Goal: Use online tool/utility: Utilize a website feature to perform a specific function

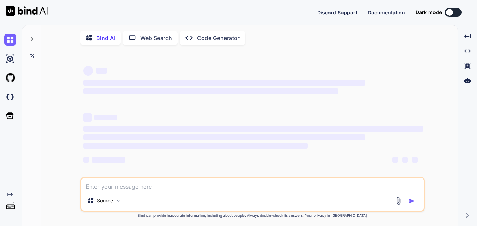
click at [129, 188] on textarea at bounding box center [253, 184] width 342 height 13
type textarea "import React, { useState } from "react"; import { Icon } from "office-ui-fabric…"
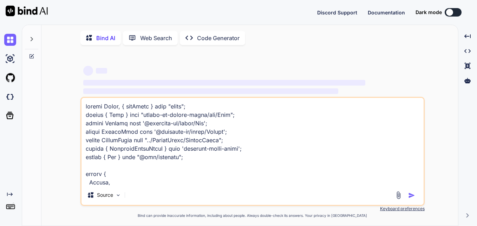
scroll to position [19849, 0]
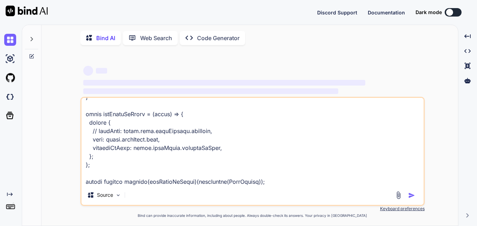
type textarea "x"
type textarea "import React, { useState } from "react"; import { Icon } from "office-ui-fabric…"
type textarea "x"
type textarea "import React, { useState } from "react"; import { Icon } from "office-ui-fabric…"
type textarea "x"
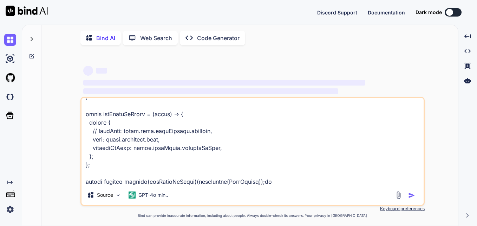
type textarea "import React, { useState } from "react"; import { Icon } from "office-ui-fabric…"
type textarea "x"
type textarea "import React, { useState } from "react"; import { Icon } from "office-ui-fabric…"
type textarea "x"
type textarea "import React, { useState } from "react"; import { Icon } from "office-ui-fabric…"
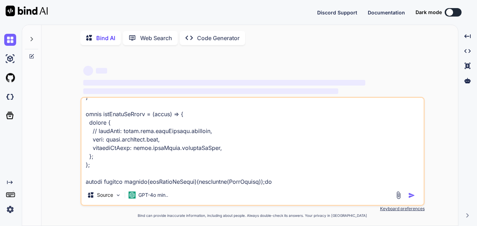
type textarea "x"
type textarea "import React, { useState } from "react"; import { Icon } from "office-ui-fabric…"
type textarea "x"
type textarea "import React, { useState } from "react"; import { Icon } from "office-ui-fabric…"
type textarea "x"
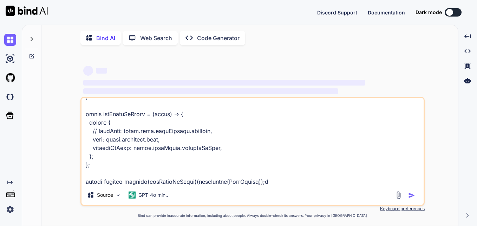
type textarea "import React, { useState } from "react"; import { Icon } from "office-ui-fabric…"
type textarea "x"
type textarea "import React, { useState } from "react"; import { Icon } from "office-ui-fabric…"
type textarea "x"
type textarea "import React, { useState } from "react"; import { Icon } from "office-ui-fabric…"
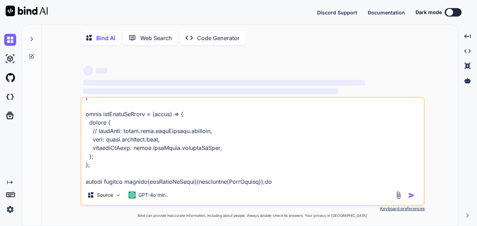
type textarea "x"
type textarea "import React, { useState } from "react"; import { Icon } from "office-ui-fabric…"
type textarea "x"
type textarea "import React, { useState } from "react"; import { Icon } from "office-ui-fabric…"
type textarea "x"
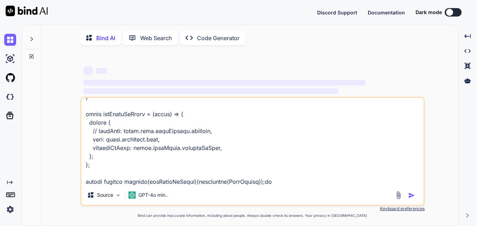
type textarea "import React, { useState } from "react"; import { Icon } from "office-ui-fabric…"
type textarea "x"
type textarea "import React, { useState } from "react"; import { Icon } from "office-ui-fabric…"
type textarea "x"
type textarea "import React, { useState } from "react"; import { Icon } from "office-ui-fabric…"
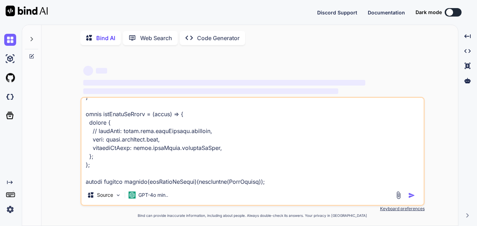
type textarea "x"
type textarea "import React, { useState } from "react"; import { Icon } from "office-ui-fabric…"
type textarea "x"
type textarea "import React, { useState } from "react"; import { Icon } from "office-ui-fabric…"
type textarea "x"
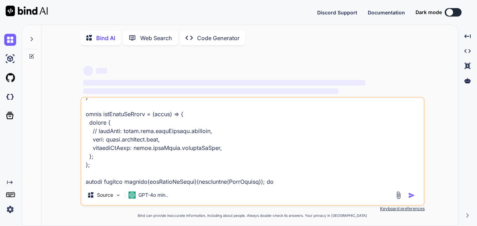
type textarea "import React, { useState } from "react"; import { Icon } from "office-ui-fabric…"
type textarea "x"
type textarea "import React, { useState } from "react"; import { Icon } from "office-ui-fabric…"
type textarea "x"
type textarea "import React, { useState } from "react"; import { Icon } from "office-ui-fabric…"
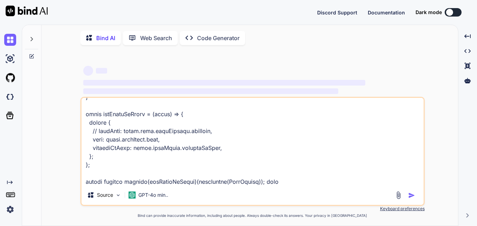
type textarea "x"
type textarea "import React, { useState } from "react"; import { Icon } from "office-ui-fabric…"
type textarea "x"
type textarea "import React, { useState } from "react"; import { Icon } from "office-ui-fabric…"
type textarea "x"
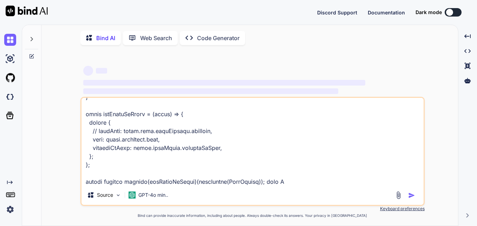
type textarea "import React, { useState } from "react"; import { Icon } from "office-ui-fabric…"
type textarea "x"
type textarea "import React, { useState } from "react"; import { Icon } from "office-ui-fabric…"
type textarea "x"
type textarea "import React, { useState } from "react"; import { Icon } from "office-ui-fabric…"
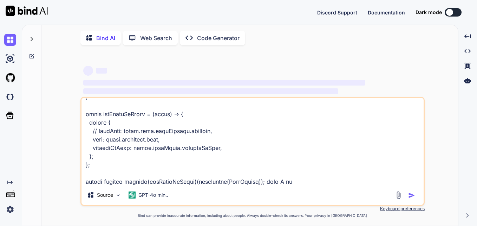
type textarea "x"
type textarea "import React, { useState } from "react"; import { Icon } from "office-ui-fabric…"
type textarea "x"
type textarea "import React, { useState } from "react"; import { Icon } from "office-ui-fabric…"
type textarea "x"
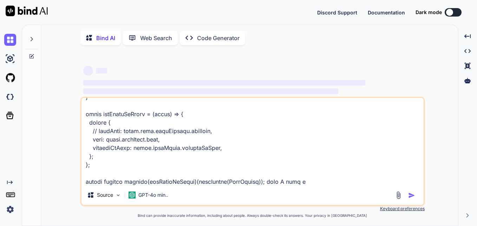
type textarea "import React, { useState } from "react"; import { Icon } from "office-ui-fabric…"
type textarea "x"
type textarea "import React, { useState } from "react"; import { Icon } from "office-ui-fabric…"
type textarea "x"
type textarea "import React, { useState } from "react"; import { Icon } from "office-ui-fabric…"
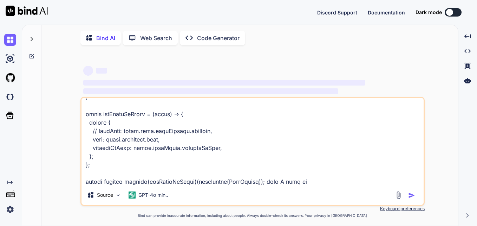
type textarea "x"
type textarea "import React, { useState } from "react"; import { Icon } from "office-ui-fabric…"
type textarea "x"
type textarea "import React, { useState } from "react"; import { Icon } from "office-ui-fabric…"
type textarea "x"
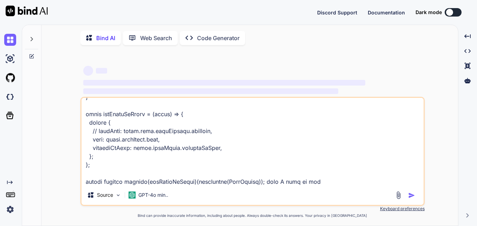
type textarea "import React, { useState } from "react"; import { Icon } from "office-ui-fabric…"
type textarea "x"
type textarea "import React, { useState } from "react"; import { Icon } from "office-ui-fabric…"
type textarea "x"
type textarea "import React, { useState } from "react"; import { Icon } from "office-ui-fabric…"
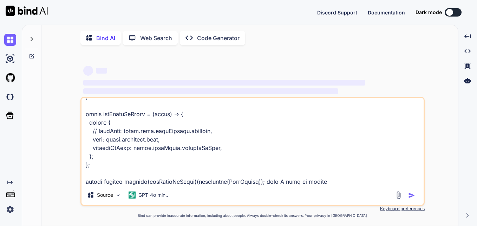
type textarea "x"
type textarea "import React, { useState } from "react"; import { Icon } from "office-ui-fabric…"
type textarea "x"
type textarea "import React, { useState } from "react"; import { Icon } from "office-ui-fabric…"
type textarea "x"
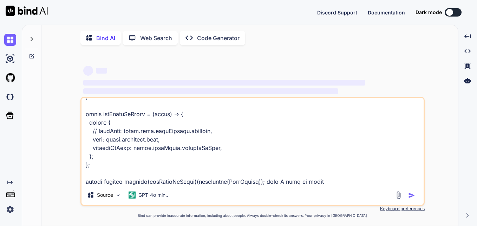
type textarea "import React, { useState } from "react"; import { Icon } from "office-ui-fabric…"
type textarea "x"
type textarea "import React, { useState } from "react"; import { Icon } from "office-ui-fabric…"
type textarea "x"
type textarea "import React, { useState } from "react"; import { Icon } from "office-ui-fabric…"
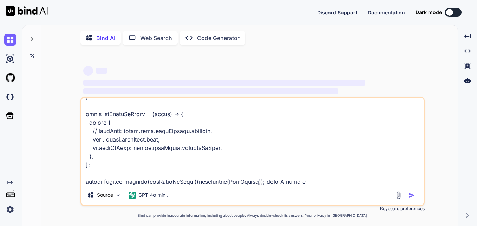
type textarea "x"
type textarea "import React, { useState } from "react"; import { Icon } from "office-ui-fabric…"
type textarea "x"
type textarea "import React, { useState } from "react"; import { Icon } from "office-ui-fabric…"
type textarea "x"
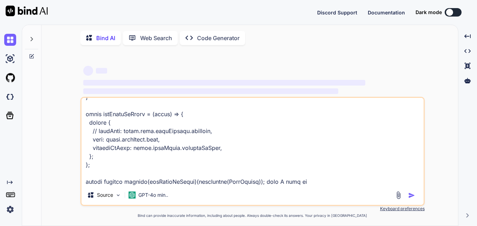
type textarea "import React, { useState } from "react"; import { Icon } from "office-ui-fabric…"
type textarea "x"
type textarea "import React, { useState } from "react"; import { Icon } from "office-ui-fabric…"
type textarea "x"
type textarea "import React, { useState } from "react"; import { Icon } from "office-ui-fabric…"
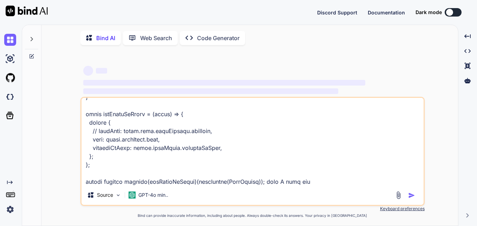
type textarea "x"
type textarea "import React, { useState } from "react"; import { Icon } from "office-ui-fabric…"
type textarea "x"
type textarea "import React, { useState } from "react"; import { Icon } from "office-ui-fabric…"
type textarea "x"
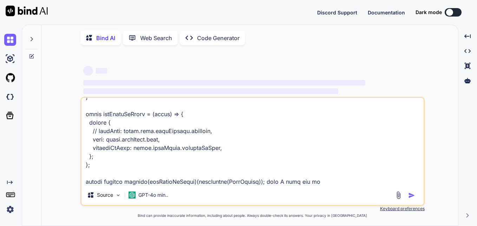
type textarea "import React, { useState } from "react"; import { Icon } from "office-ui-fabric…"
type textarea "x"
type textarea "import React, { useState } from "react"; import { Icon } from "office-ui-fabric…"
type textarea "x"
type textarea "import React, { useState } from "react"; import { Icon } from "office-ui-fabric…"
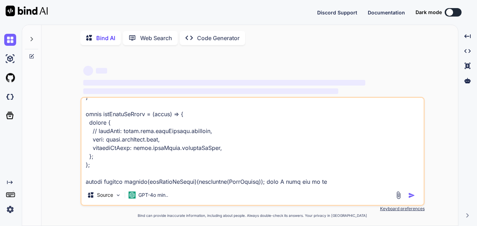
type textarea "x"
type textarea "import React, { useState } from "react"; import { Icon } from "office-ui-fabric…"
type textarea "x"
type textarea "import React, { useState } from "react"; import { Icon } from "office-ui-fabric…"
type textarea "x"
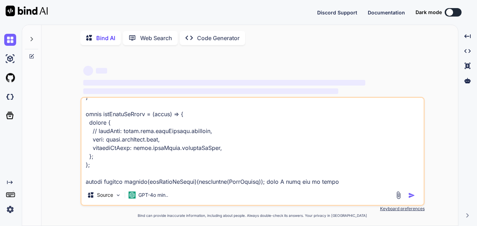
type textarea "import React, { useState } from "react"; import { Icon } from "office-ui-fabric…"
type textarea "x"
type textarea "import React, { useState } from "react"; import { Icon } from "office-ui-fabric…"
type textarea "x"
type textarea "import React, { useState } from "react"; import { Icon } from "office-ui-fabric…"
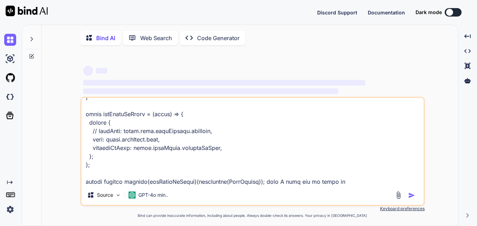
type textarea "x"
type textarea "import React, { useState } from "react"; import { Icon } from "office-ui-fabric…"
type textarea "x"
type textarea "import React, { useState } from "react"; import { Icon } from "office-ui-fabric…"
type textarea "x"
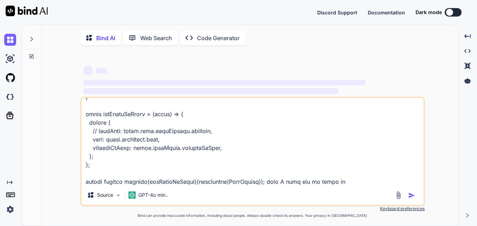
type textarea "import React, { useState } from "react"; import { Icon } from "office-ui-fabric…"
type textarea "x"
type textarea "import React, { useState } from "react"; import { Icon } from "office-ui-fabric…"
type textarea "x"
type textarea "import React, { useState } from "react"; import { Icon } from "office-ui-fabric…"
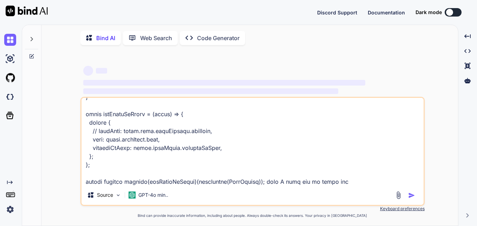
type textarea "x"
type textarea "import React, { useState } from "react"; import { Icon } from "office-ui-fabric…"
type textarea "x"
type textarea "import React, { useState } from "react"; import { Icon } from "office-ui-fabric…"
type textarea "x"
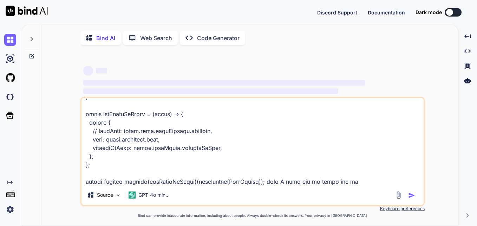
type textarea "import React, { useState } from "react"; import { Icon } from "office-ui-fabric…"
type textarea "x"
type textarea "import React, { useState } from "react"; import { Icon } from "office-ui-fabric…"
type textarea "x"
type textarea "import React, { useState } from "react"; import { Icon } from "office-ui-fabric…"
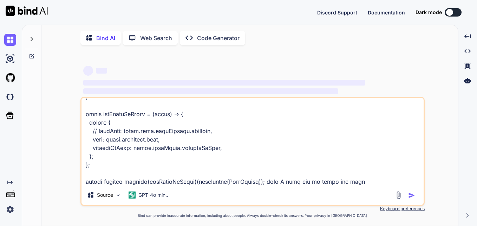
type textarea "x"
type textarea "import React, { useState } from "react"; import { Icon } from "office-ui-fabric…"
type textarea "x"
type textarea "import React, { useState } from "react"; import { Icon } from "office-ui-fabric…"
type textarea "x"
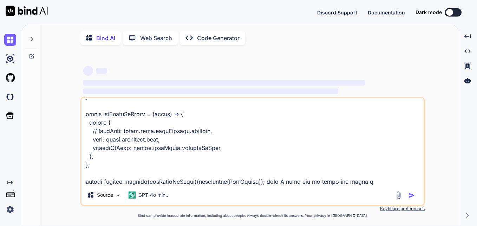
type textarea "import React, { useState } from "react"; import { Icon } from "office-ui-fabric…"
type textarea "x"
type textarea "import React, { useState } from "react"; import { Icon } from "office-ui-fabric…"
type textarea "x"
type textarea "import React, { useState } from "react"; import { Icon } from "office-ui-fabric…"
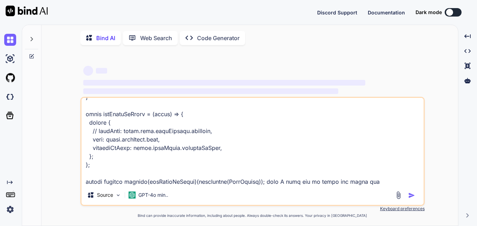
type textarea "x"
type textarea "import React, { useState } from "react"; import { Icon } from "office-ui-fabric…"
type textarea "x"
type textarea "import React, { useState } from "react"; import { Icon } from "office-ui-fabric…"
type textarea "x"
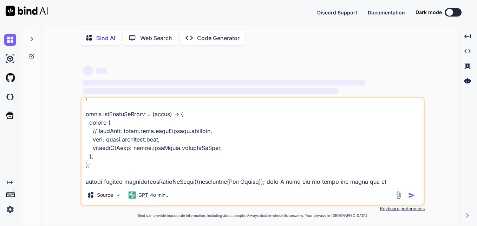
type textarea "import React, { useState } from "react"; import { Icon } from "office-ui-fabric…"
type textarea "x"
type textarea "import React, { useState } from "react"; import { Icon } from "office-ui-fabric…"
type textarea "x"
type textarea "import React, { useState } from "react"; import { Icon } from "office-ui-fabric…"
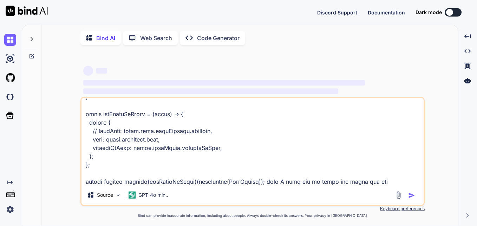
type textarea "x"
type textarea "import React, { useState } from "react"; import { Icon } from "office-ui-fabric…"
type textarea "x"
type textarea "import React, { useState } from "react"; import { Icon } from "office-ui-fabric…"
type textarea "x"
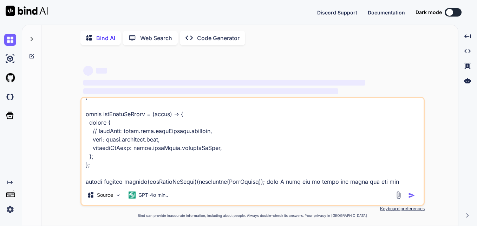
type textarea "import React, { useState } from "react"; import { Icon } from "office-ui-fabric…"
type textarea "x"
type textarea "import React, { useState } from "react"; import { Icon } from "office-ui-fabric…"
type textarea "x"
type textarea "import React, { useState } from "react"; import { Icon } from "office-ui-fabric…"
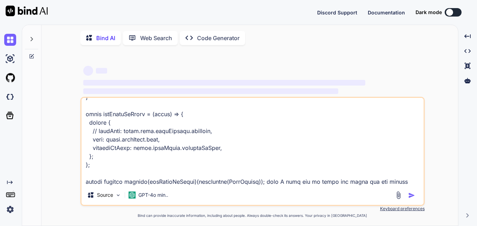
type textarea "x"
type textarea "import React, { useState } from "react"; import { Icon } from "office-ui-fabric…"
type textarea "x"
type textarea "import React, { useState } from "react"; import { Icon } from "office-ui-fabric…"
type textarea "x"
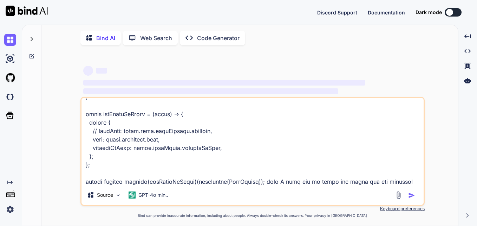
type textarea "import React, { useState } from "react"; import { Icon } from "office-ui-fabric…"
type textarea "x"
type textarea "import React, { useState } from "react"; import { Icon } from "office-ui-fabric…"
type textarea "x"
type textarea "import React, { useState } from "react"; import { Icon } from "office-ui-fabric…"
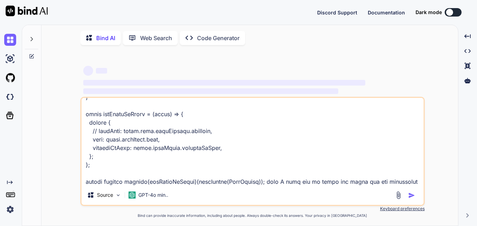
type textarea "x"
type textarea "import React, { useState } from "react"; import { Icon } from "office-ui-fabric…"
type textarea "x"
type textarea "import React, { useState } from "react"; import { Icon } from "office-ui-fabric…"
type textarea "x"
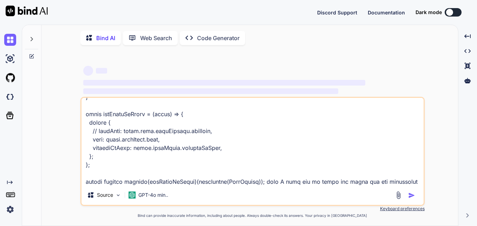
type textarea "import React, { useState } from "react"; import { Icon } from "office-ui-fabric…"
type textarea "x"
type textarea "import React, { useState } from "react"; import { Icon } from "office-ui-fabric…"
type textarea "x"
type textarea "import React, { useState } from "react"; import { Icon } from "office-ui-fabric…"
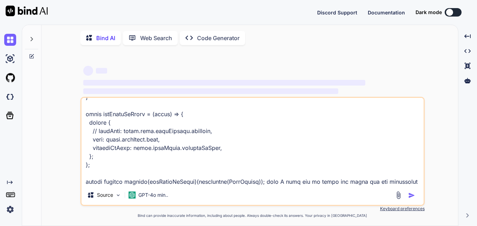
type textarea "x"
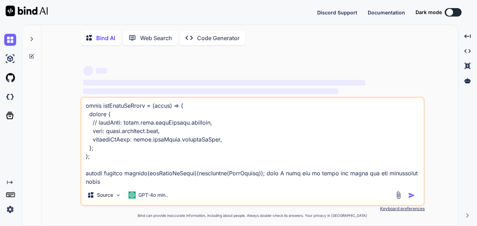
type textarea "import React, { useState } from "react"; import { Icon } from "office-ui-fabric…"
type textarea "x"
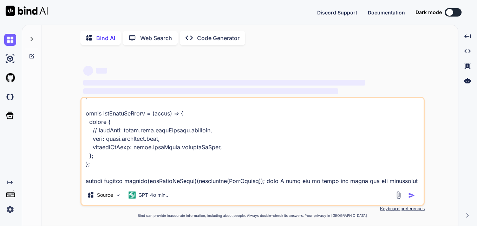
type textarea "import React, { useState } from "react"; import { Icon } from "office-ui-fabric…"
type textarea "x"
type textarea "import React, { useState } from "react"; import { Icon } from "office-ui-fabric…"
type textarea "x"
type textarea "import React, { useState } from "react"; import { Icon } from "office-ui-fabric…"
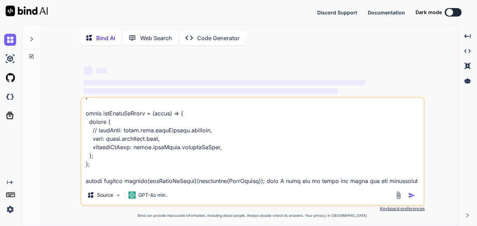
type textarea "x"
type textarea "import React, { useState } from "react"; import { Icon } from "office-ui-fabric…"
type textarea "x"
type textarea "import React, { useState } from "react"; import { Icon } from "office-ui-fabric…"
type textarea "x"
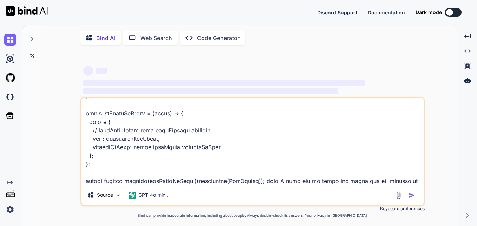
type textarea "import React, { useState } from "react"; import { Icon } from "office-ui-fabric…"
type textarea "x"
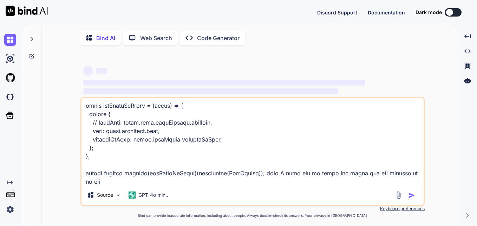
type textarea "import React, { useState } from "react"; import { Icon } from "office-ui-fabric…"
type textarea "x"
type textarea "import React, { useState } from "react"; import { Icon } from "office-ui-fabric…"
type textarea "x"
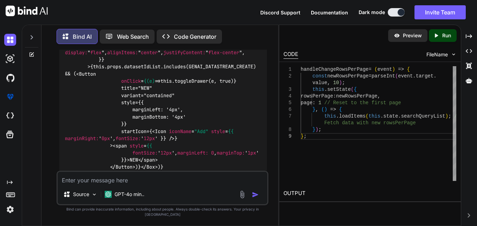
scroll to position [13692, 0]
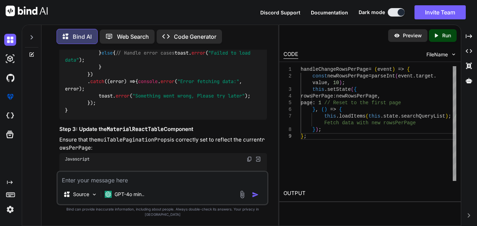
scroll to position [13376, 0]
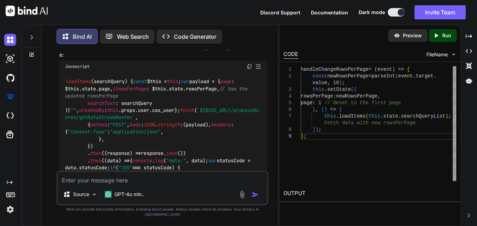
scroll to position [13271, 0]
